Goal: Find contact information: Find contact information

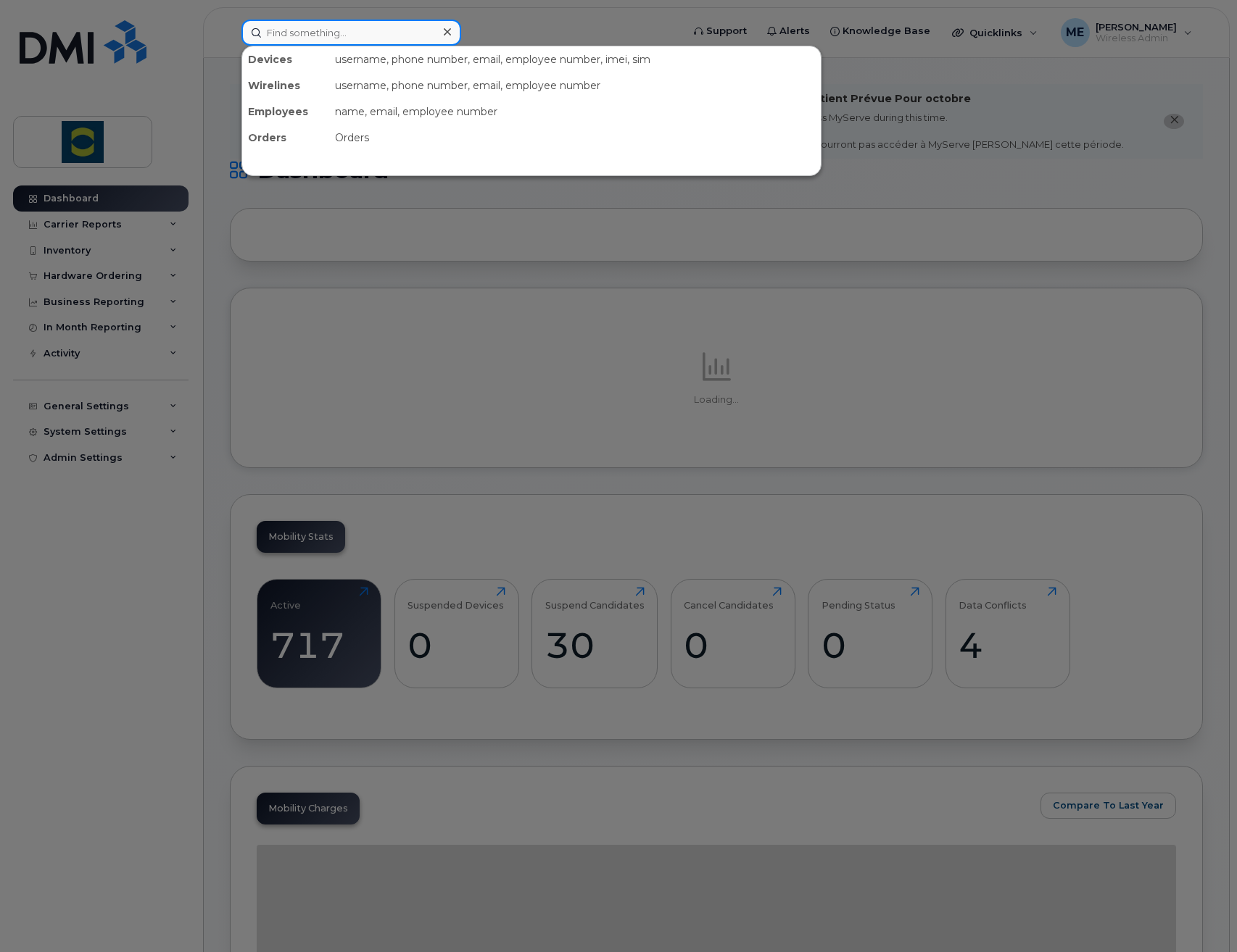
click at [422, 36] on input at bounding box center [351, 33] width 220 height 26
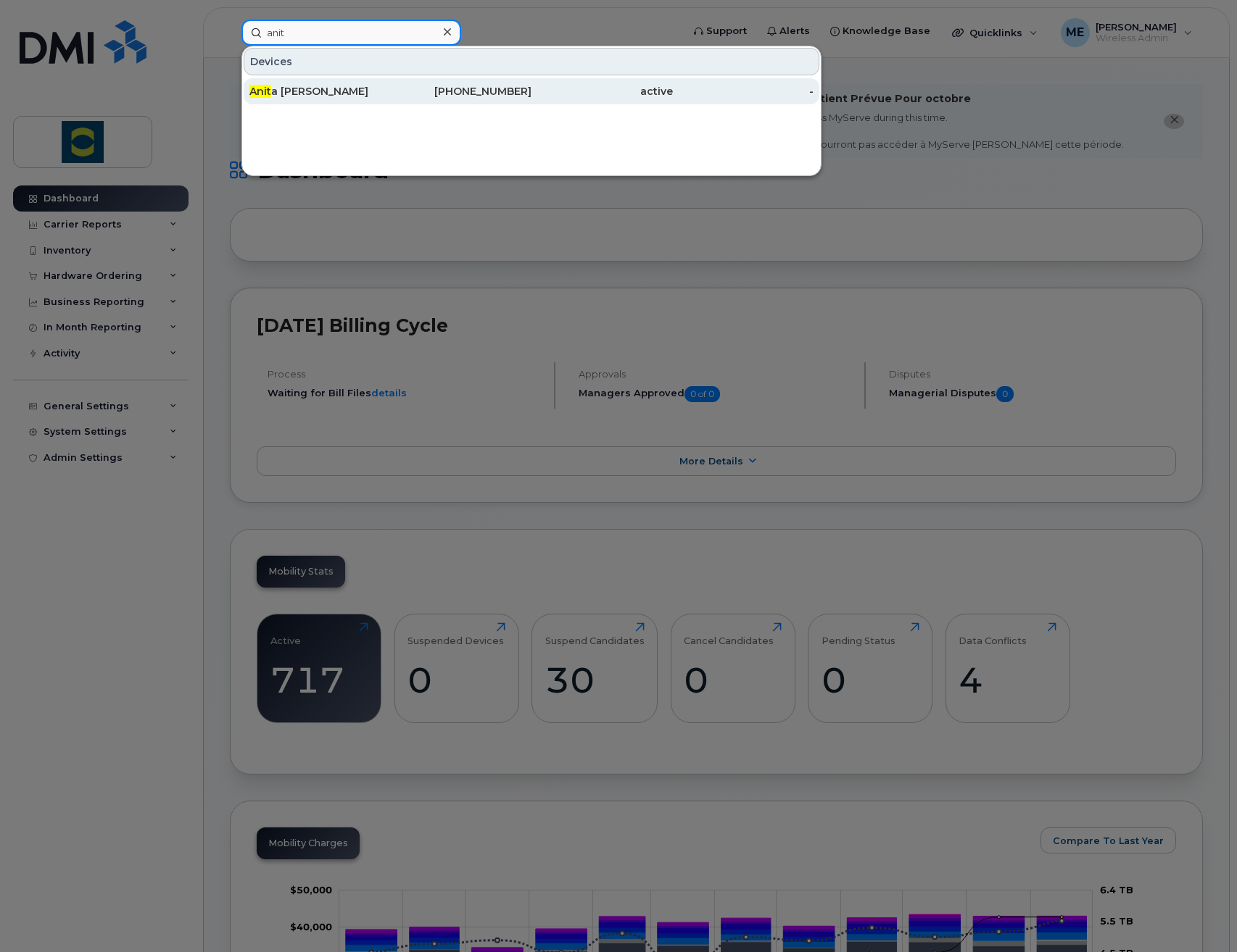
type input "anit"
click at [346, 83] on div "Anit a Stephenson" at bounding box center [319, 91] width 141 height 26
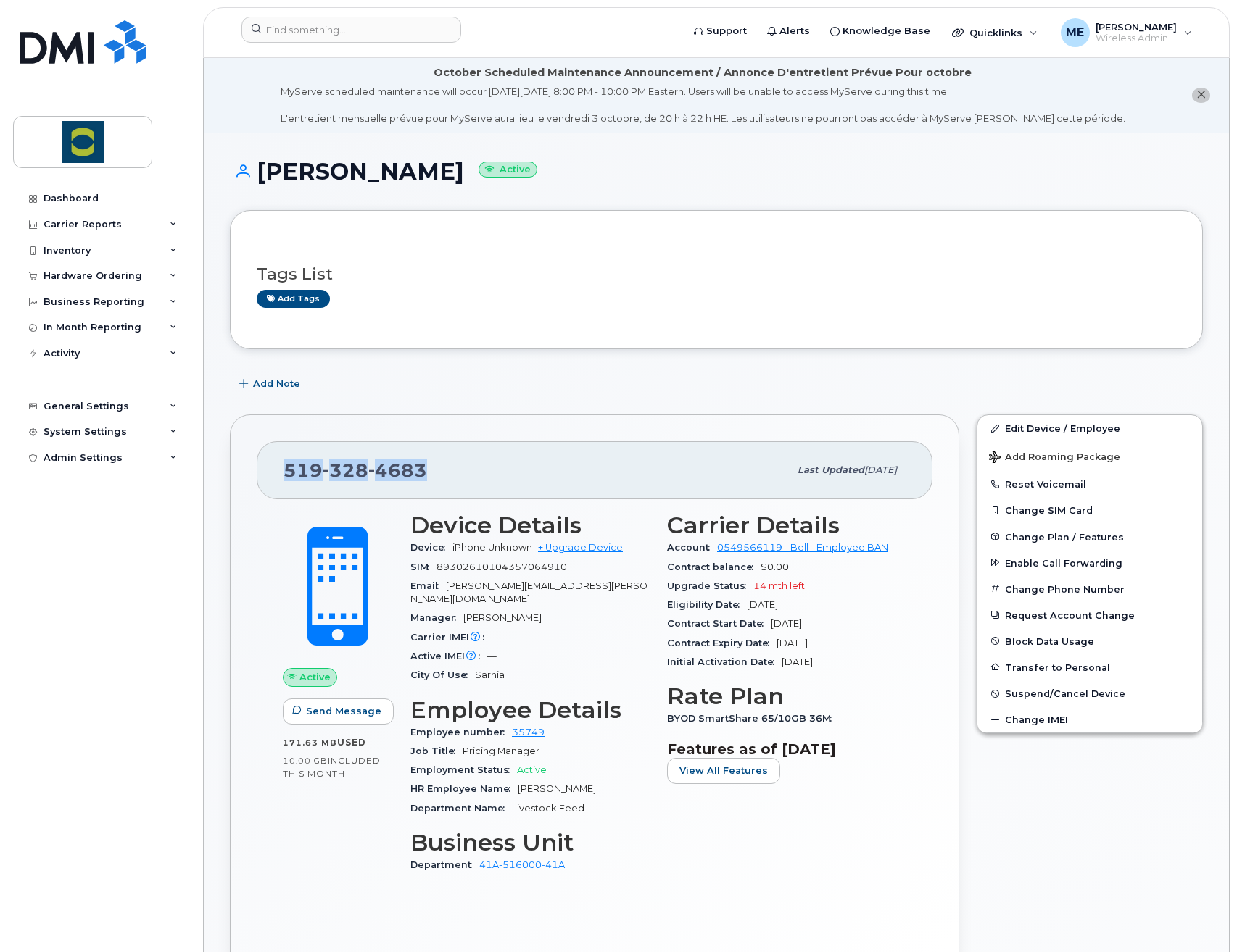
drag, startPoint x: 431, startPoint y: 473, endPoint x: 286, endPoint y: 476, distance: 145.0
click at [286, 476] on div "[PHONE_NUMBER]" at bounding box center [536, 469] width 505 height 30
copy span "[PHONE_NUMBER]"
